Goal: Task Accomplishment & Management: Use online tool/utility

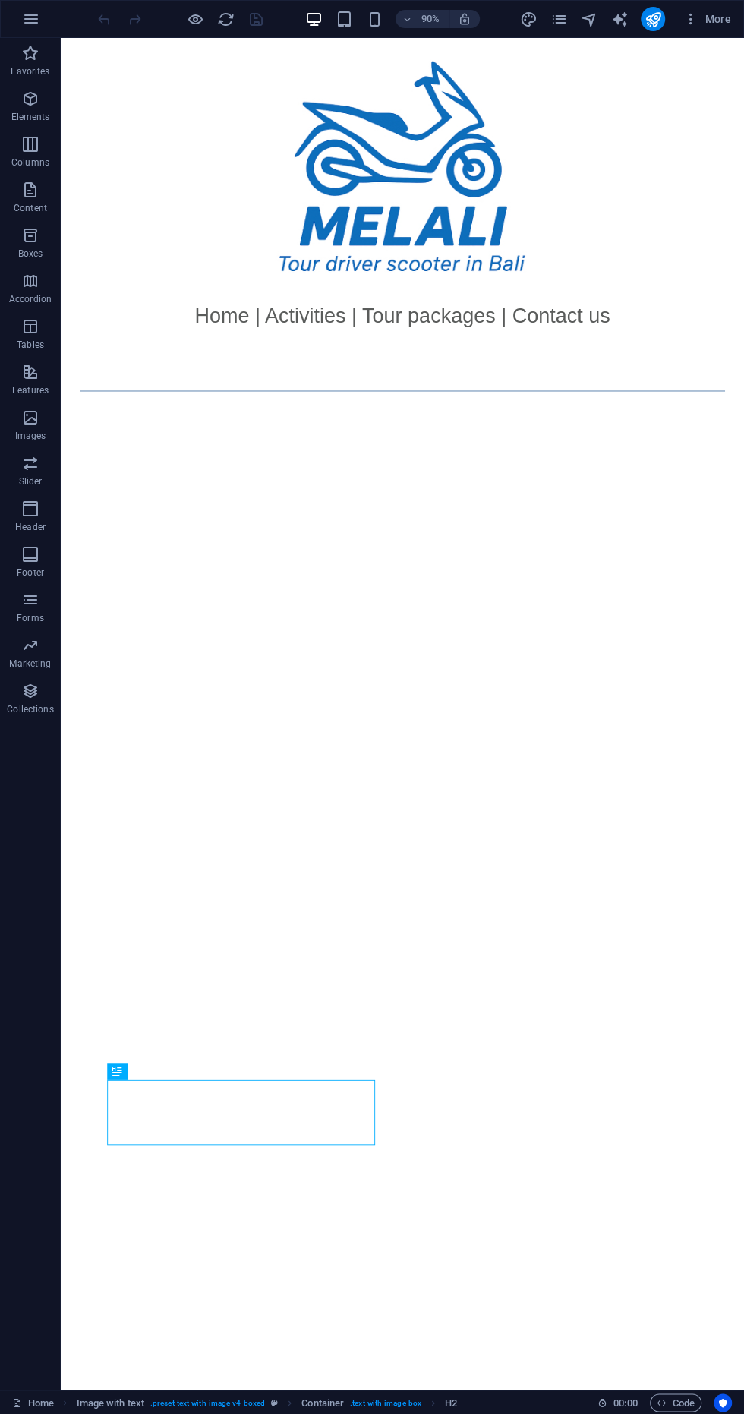
scroll to position [183, 0]
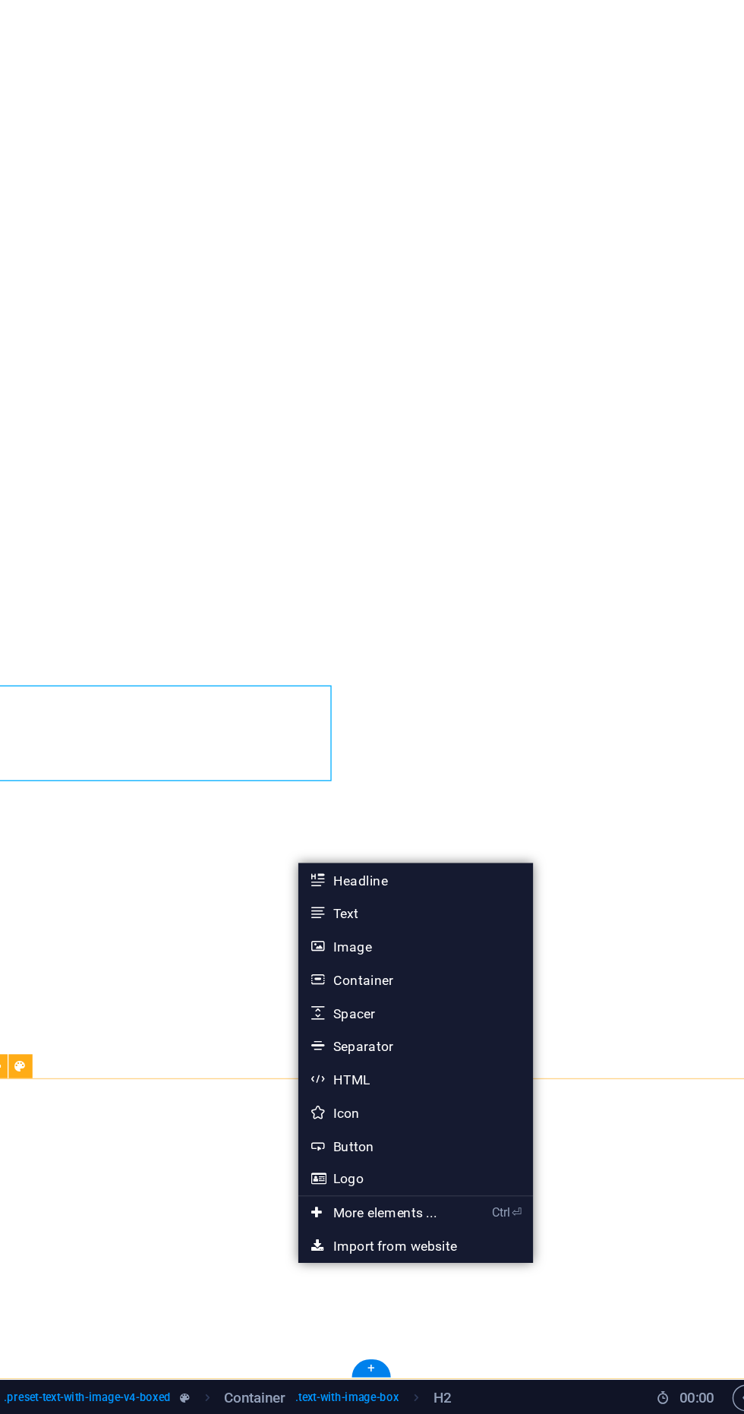
scroll to position [0, 0]
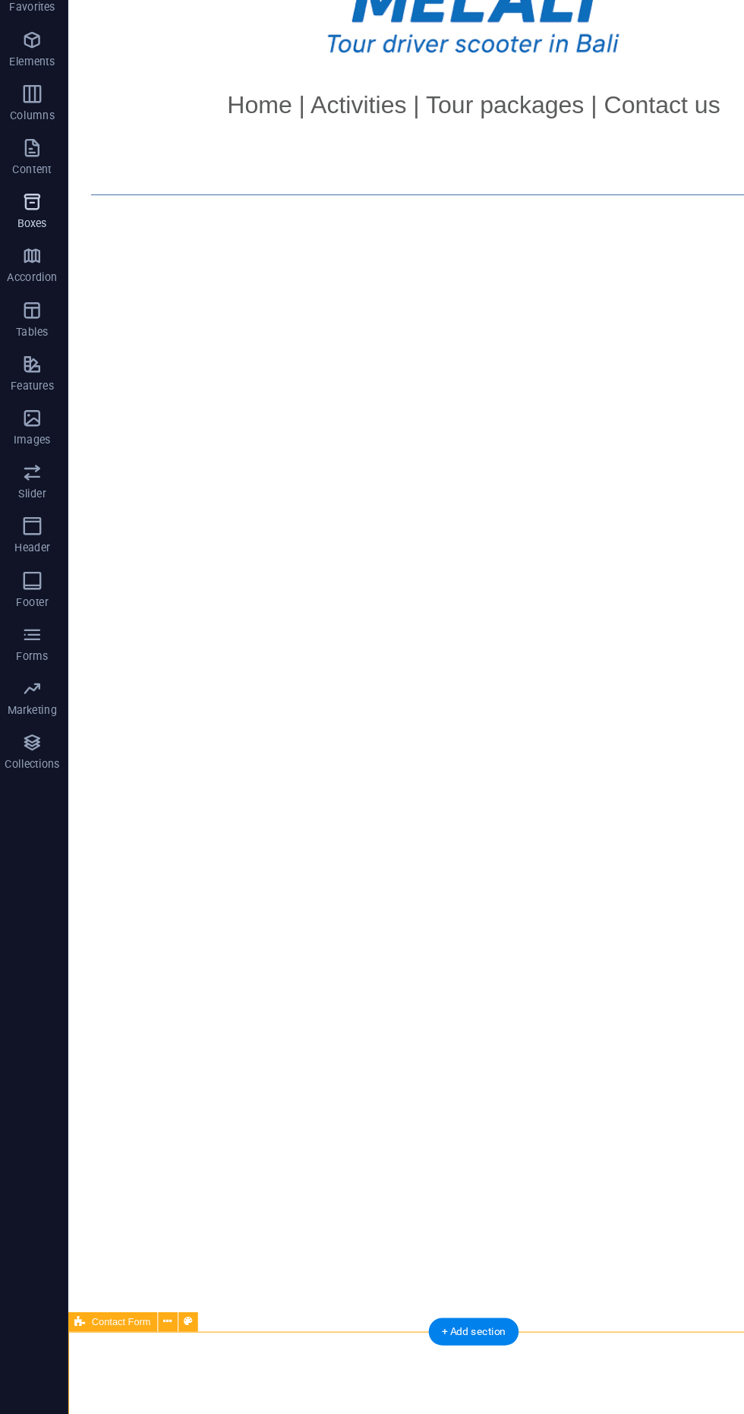
click at [14, 245] on span "Boxes" at bounding box center [30, 244] width 61 height 36
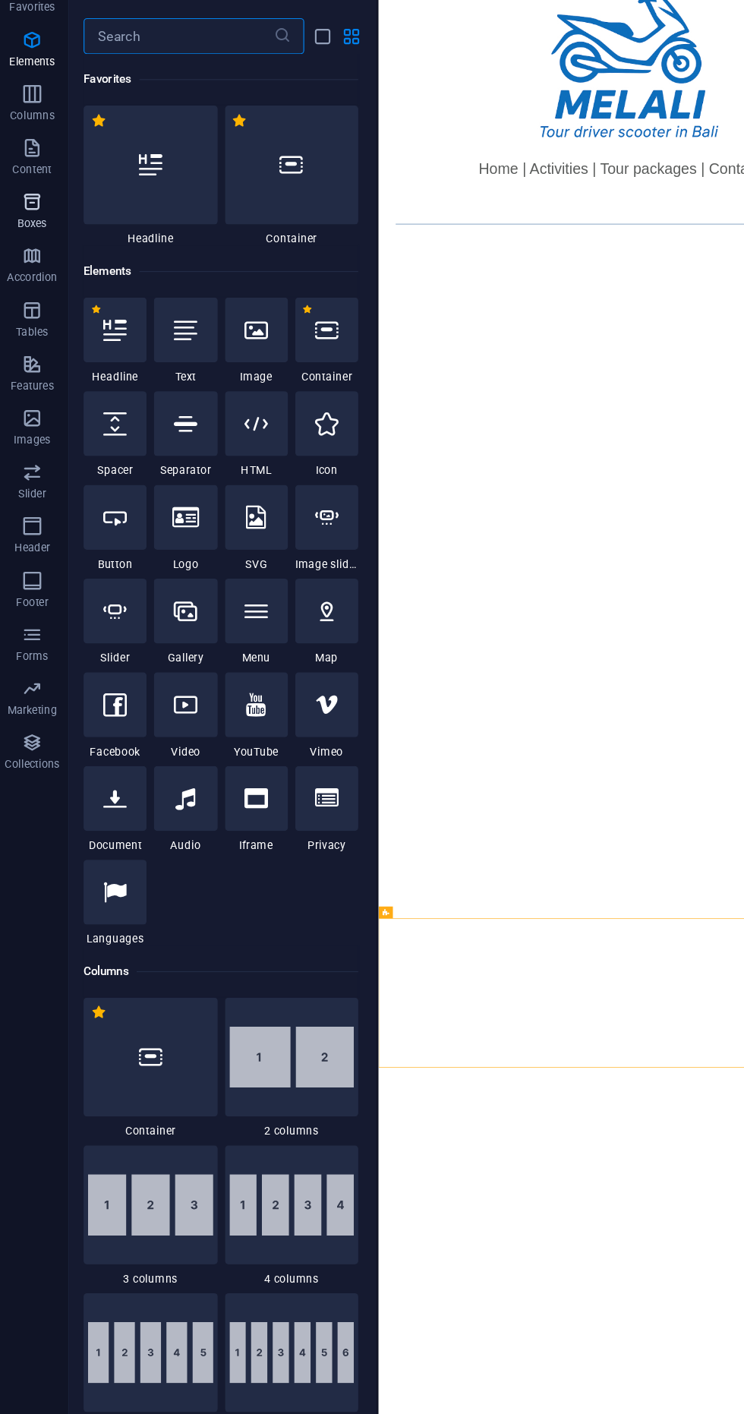
scroll to position [4188, 0]
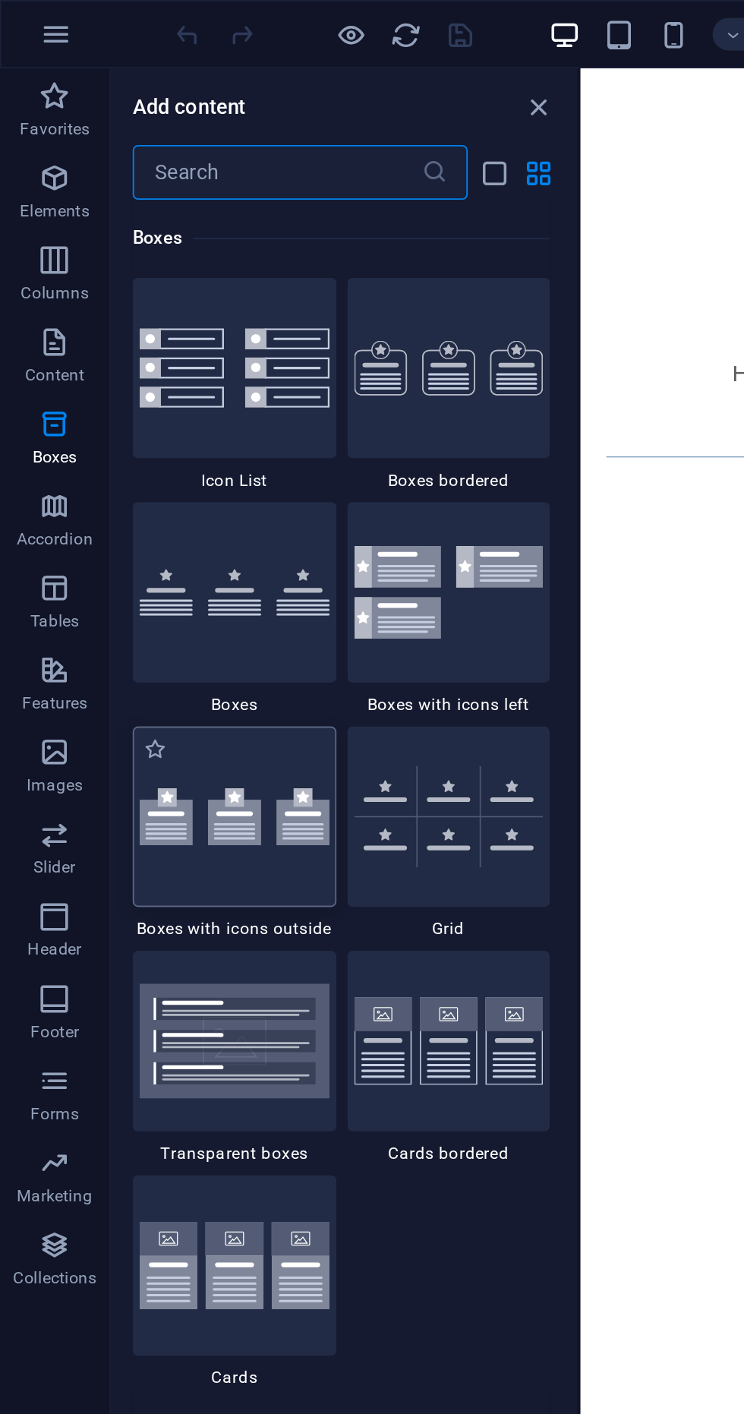
click at [161, 493] on div at bounding box center [130, 453] width 113 height 100
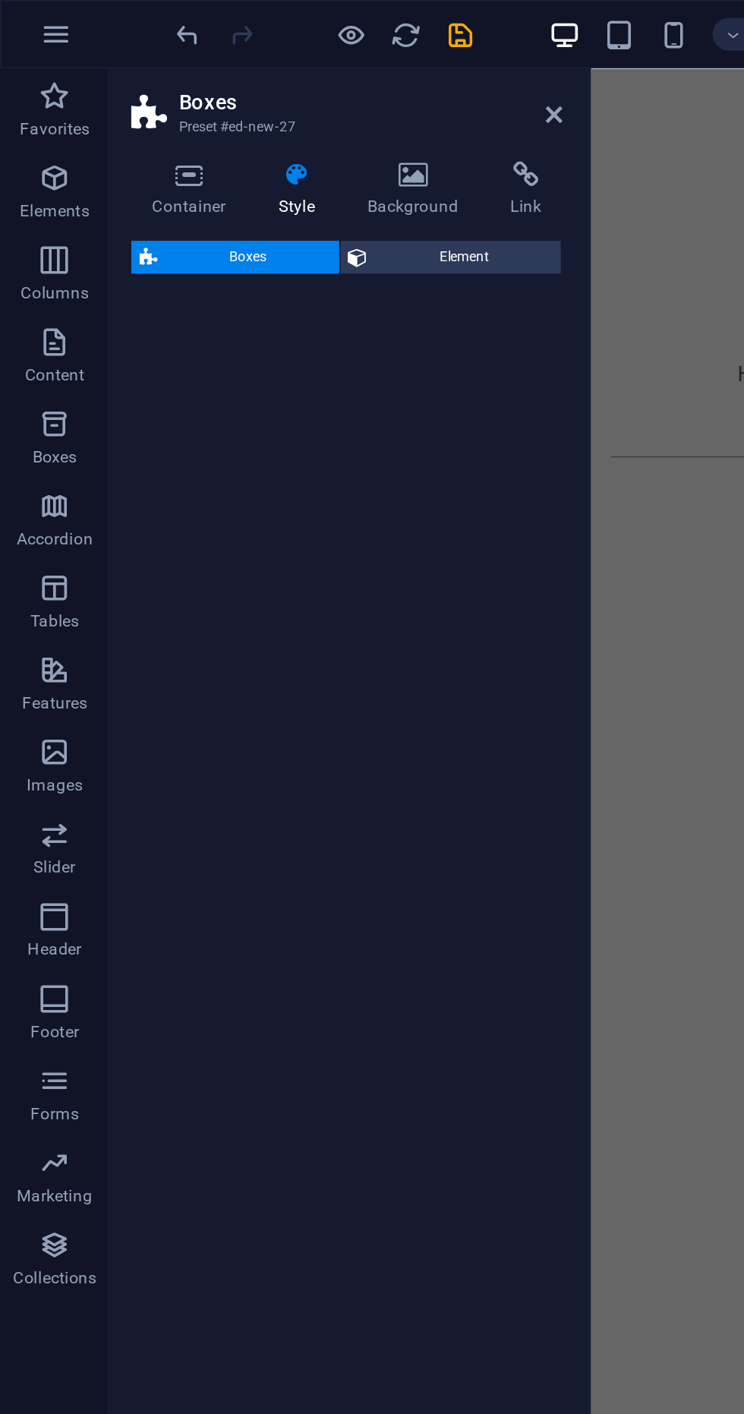
select select "rem"
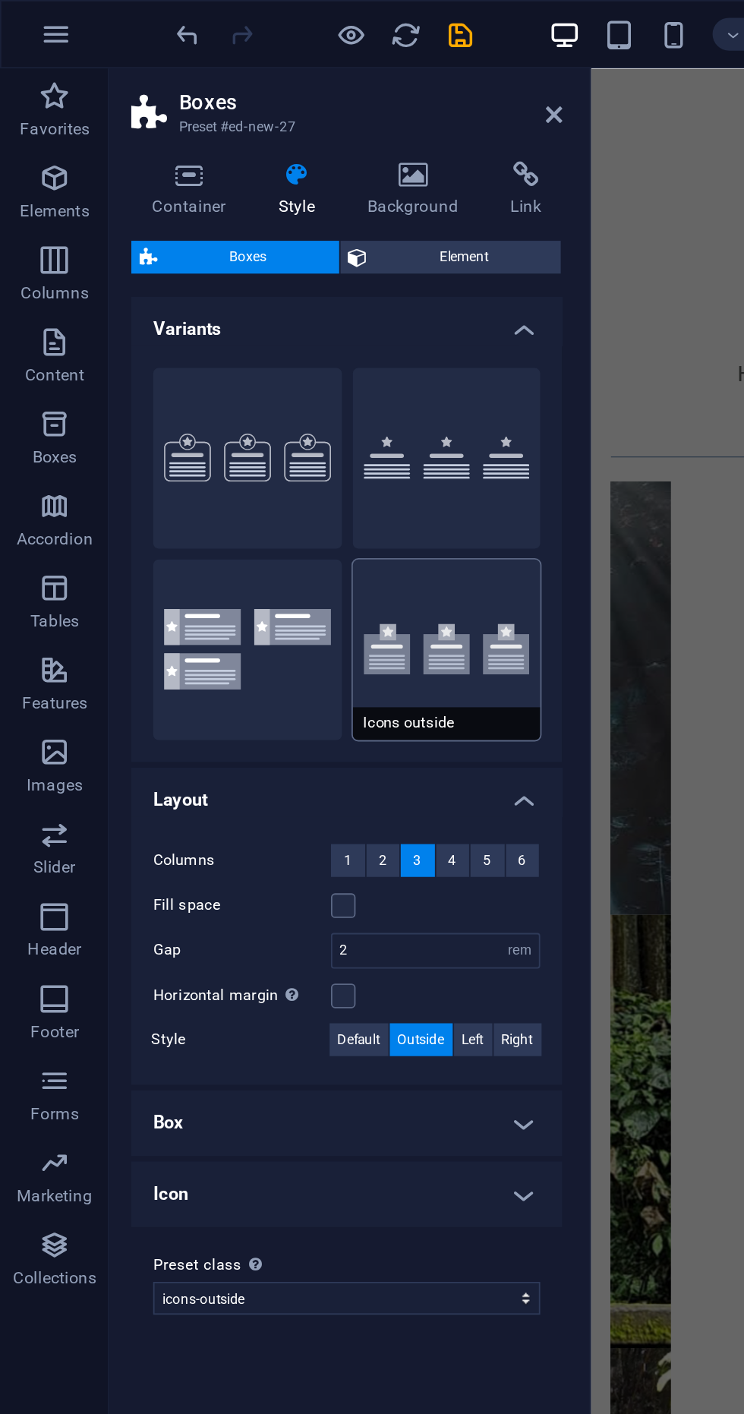
click at [258, 389] on button "Icons outside" at bounding box center [248, 361] width 105 height 100
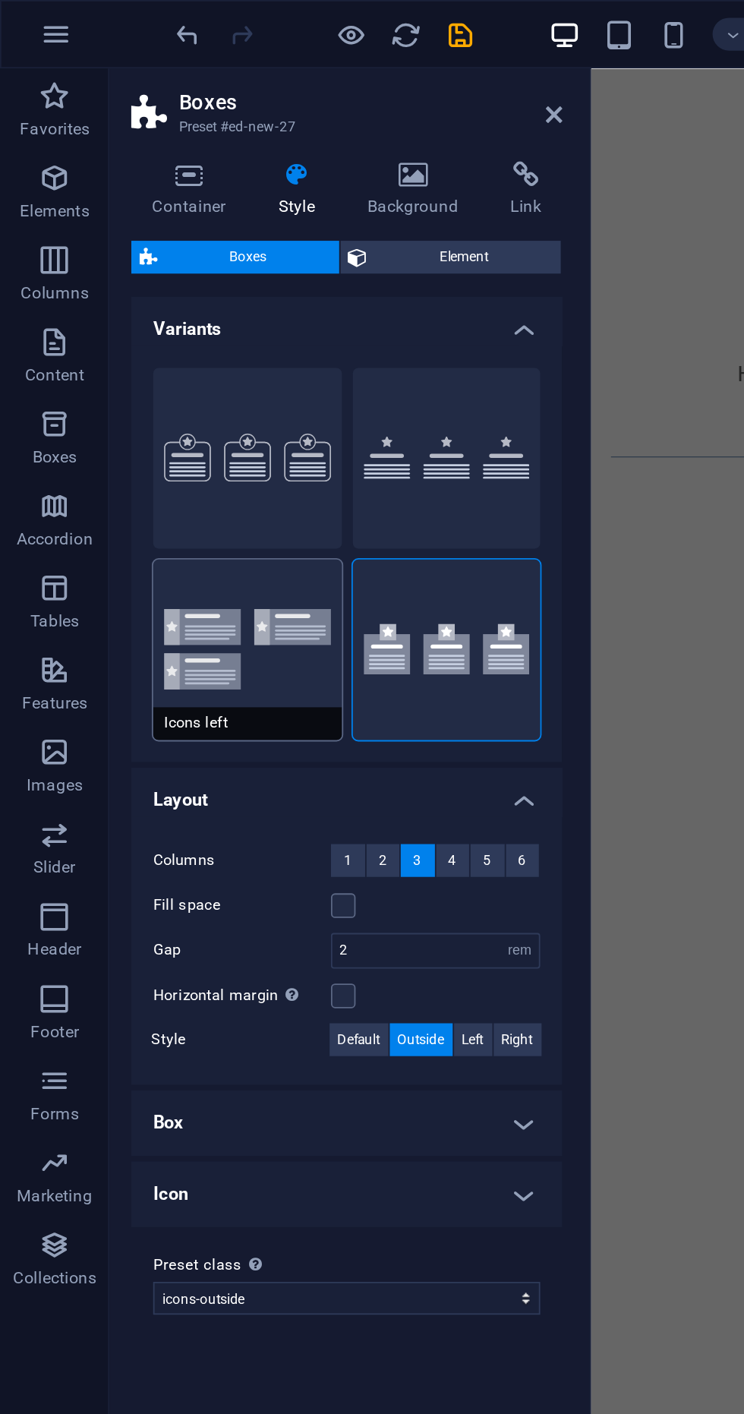
click at [129, 358] on button "Icons left" at bounding box center [137, 361] width 105 height 100
type input "1"
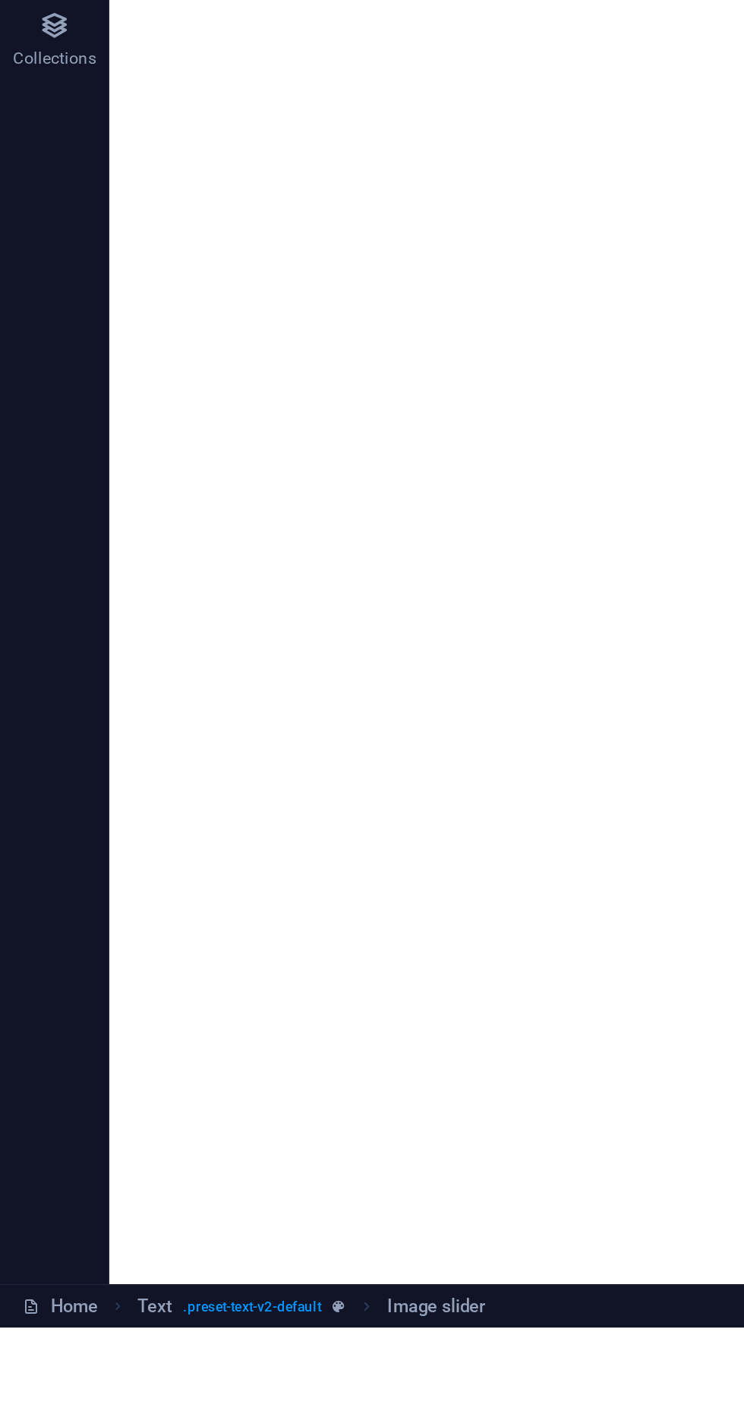
scroll to position [0, 0]
